Goal: Book appointment/travel/reservation

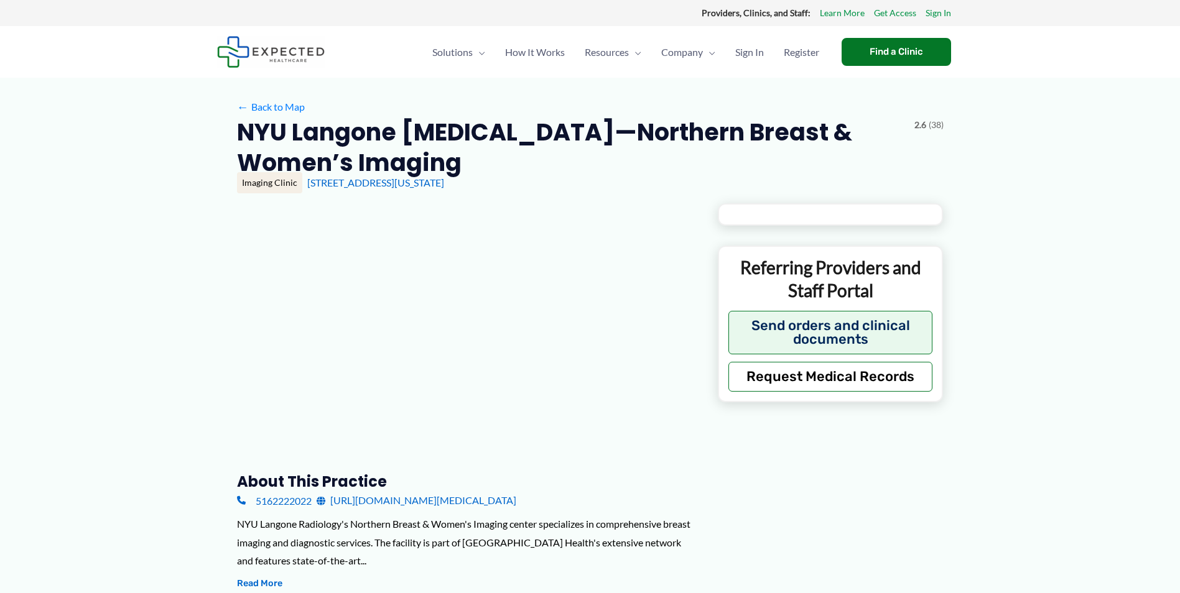
type input "**********"
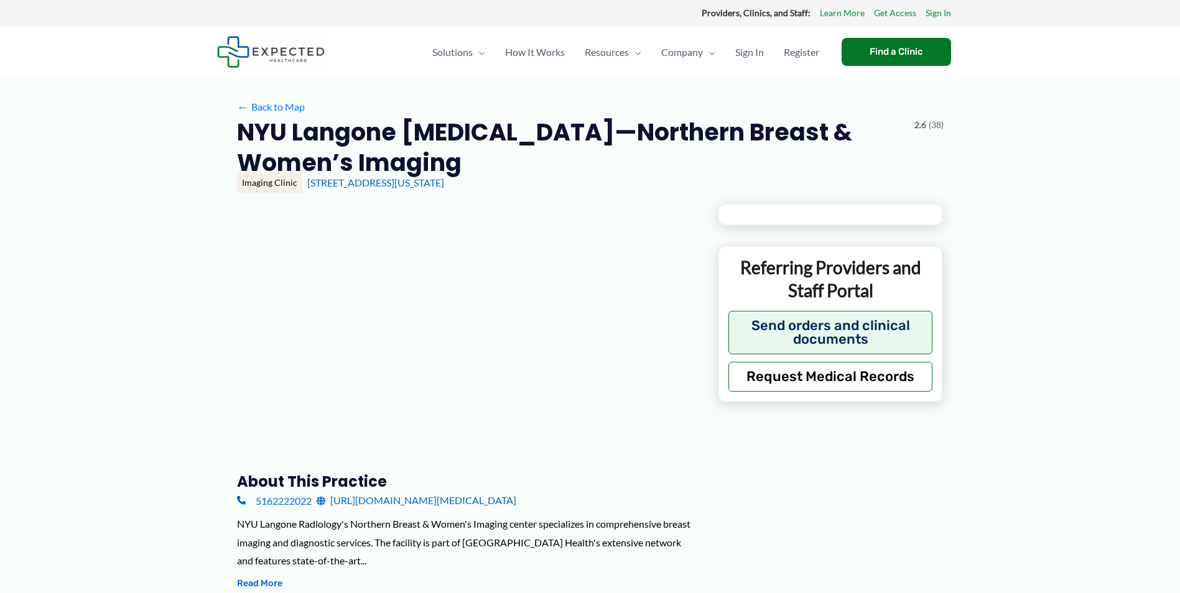
type input "**********"
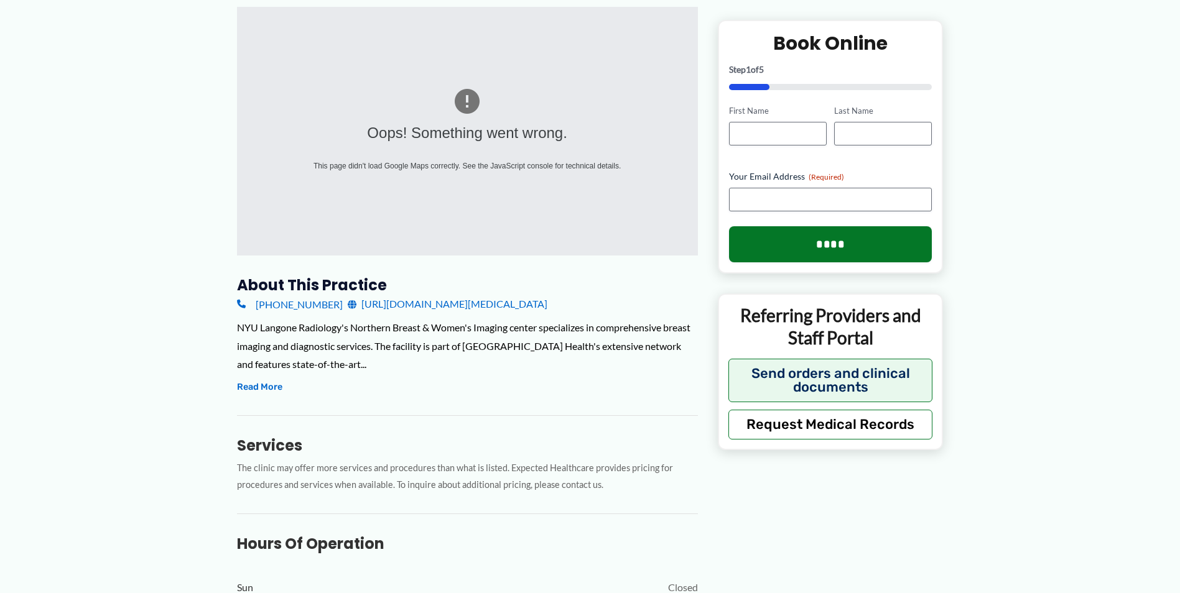
scroll to position [187, 0]
